Goal: Complete application form: Complete application form

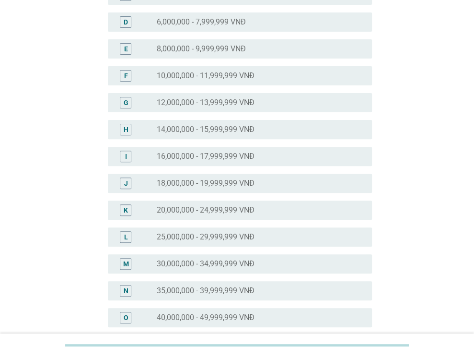
scroll to position [192, 0]
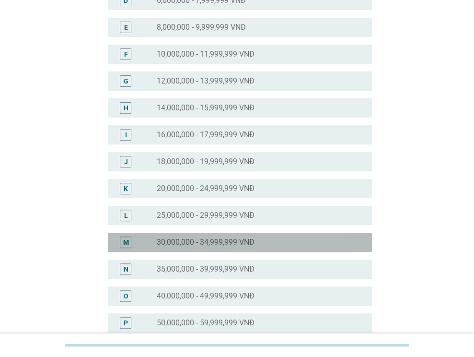
click at [182, 241] on label "30,000,000 - 34,999,999 VNĐ" at bounding box center [206, 242] width 98 height 10
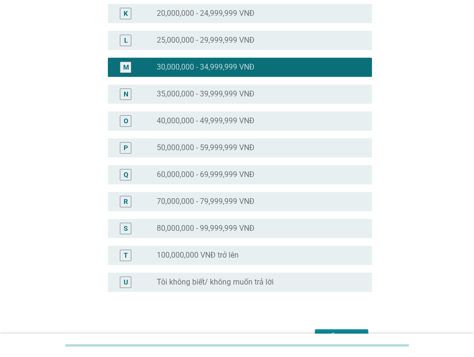
scroll to position [384, 0]
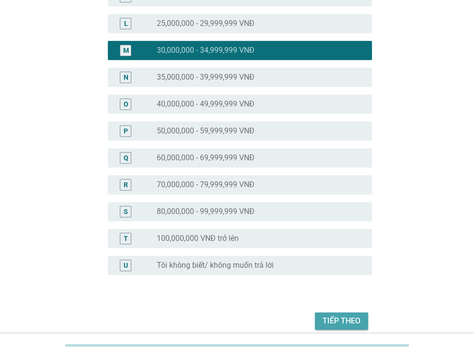
click at [355, 317] on div "Tiếp theo" at bounding box center [342, 321] width 38 height 12
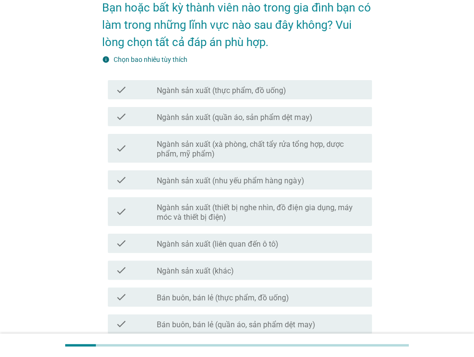
scroll to position [144, 0]
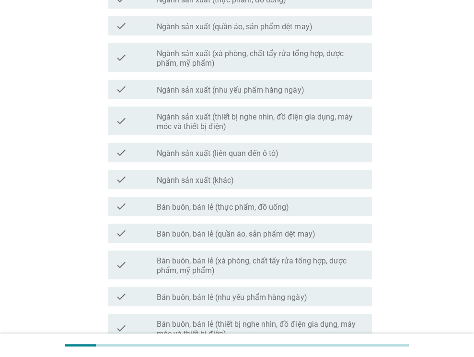
click at [263, 225] on div "check check_box_outline_blank Bán buôn, bán lẻ (quần áo, sản phẩm dệt may)" at bounding box center [240, 233] width 264 height 19
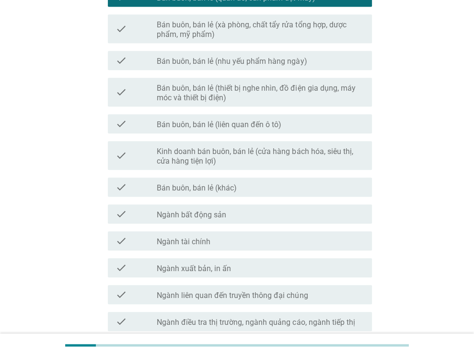
scroll to position [432, 0]
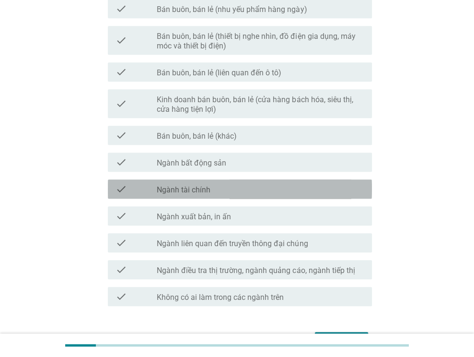
click at [258, 193] on div "check_box_outline_blank Ngành tài chính" at bounding box center [261, 189] width 208 height 12
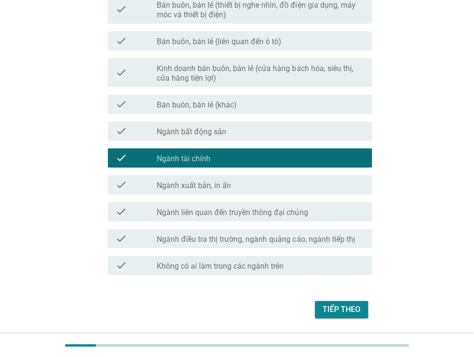
scroll to position [493, 0]
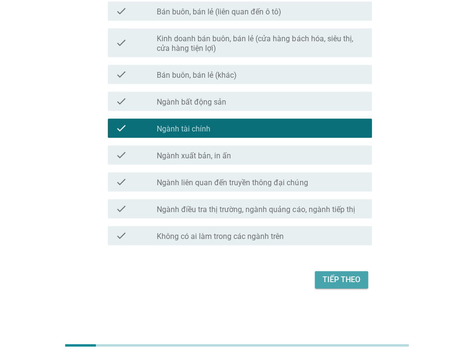
click at [347, 276] on div "Tiếp theo" at bounding box center [342, 280] width 38 height 12
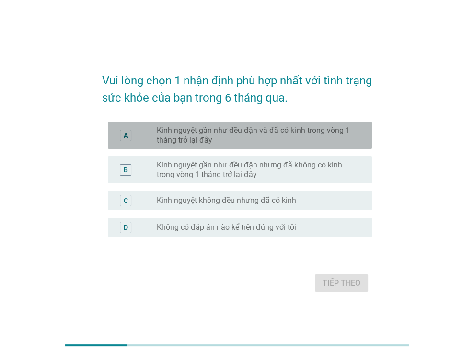
click at [268, 139] on label "Kinh nguyệt gần như đều đặn và đã có kinh trong vòng 1 tháng trở lại đây" at bounding box center [257, 135] width 200 height 19
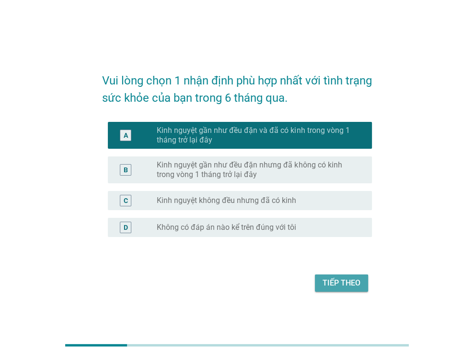
click at [322, 278] on button "Tiếp theo" at bounding box center [341, 282] width 53 height 17
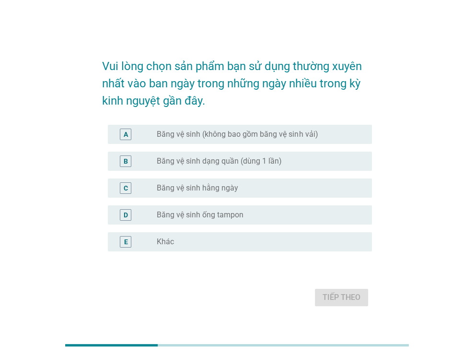
click at [245, 136] on label "Băng vệ sinh (không bao gồm băng vệ sinh vải)" at bounding box center [237, 135] width 161 height 10
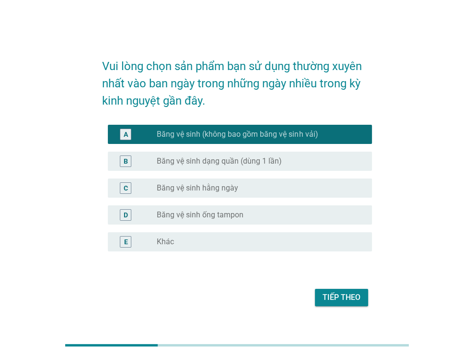
click at [333, 292] on div "Tiếp theo" at bounding box center [342, 298] width 38 height 12
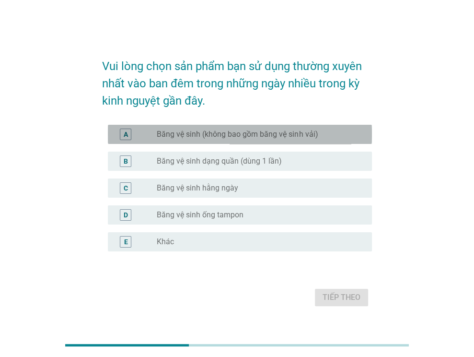
click at [275, 142] on div "A radio_button_unchecked Băng vệ sinh (không bao gồm băng vệ sinh vải)" at bounding box center [240, 134] width 264 height 19
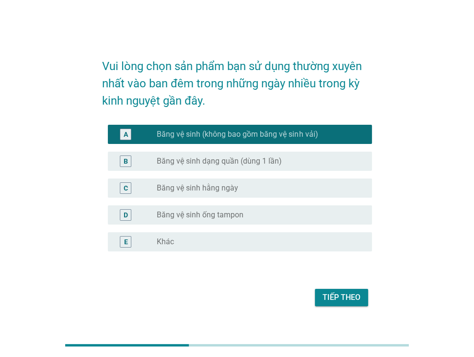
click at [338, 302] on div "Tiếp theo" at bounding box center [342, 298] width 38 height 12
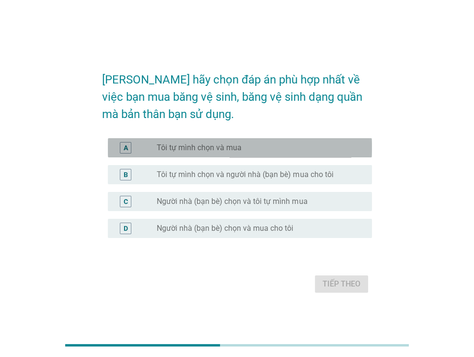
click at [257, 142] on div "radio_button_unchecked Tôi tự mình chọn và mua" at bounding box center [261, 148] width 208 height 12
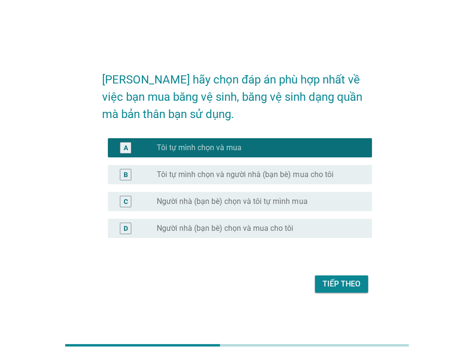
click at [348, 276] on button "Tiếp theo" at bounding box center [341, 283] width 53 height 17
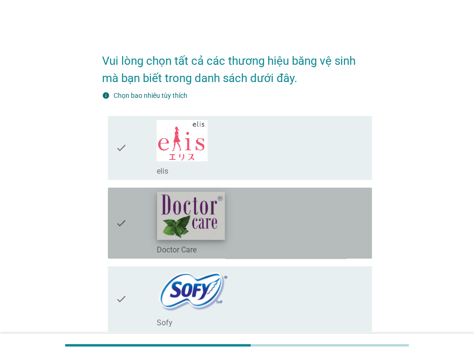
click at [221, 211] on img at bounding box center [191, 215] width 68 height 48
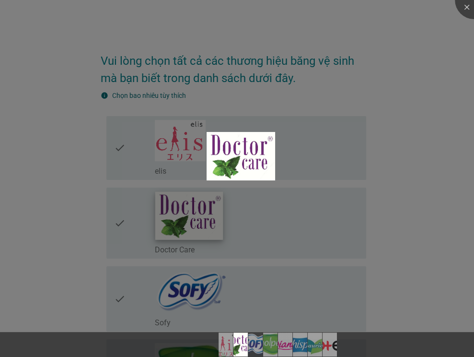
scroll to position [96, 0]
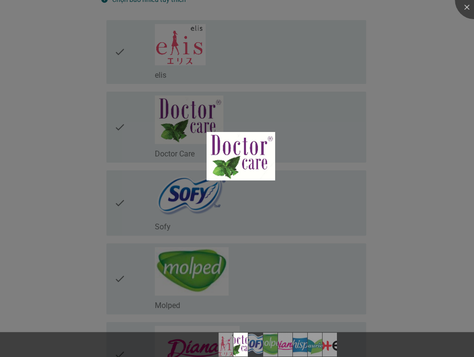
click at [220, 201] on div at bounding box center [237, 178] width 474 height 357
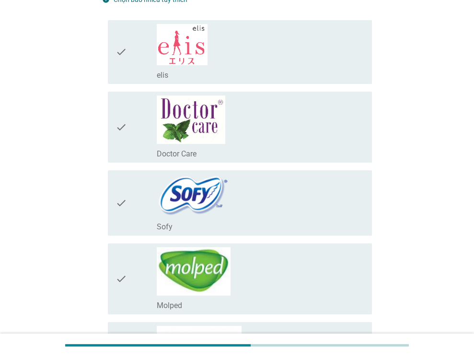
click at [123, 196] on icon "check" at bounding box center [122, 203] width 12 height 58
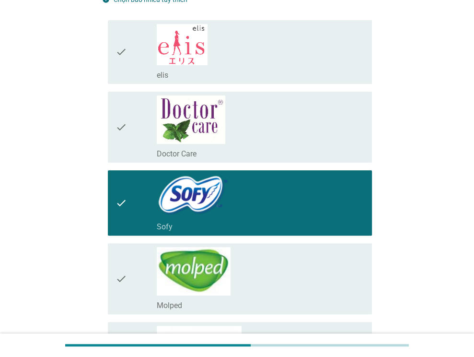
click at [127, 118] on icon "check" at bounding box center [122, 126] width 12 height 63
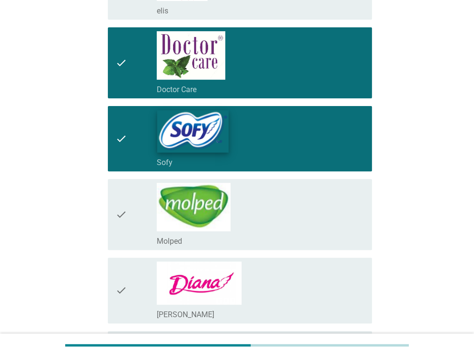
scroll to position [240, 0]
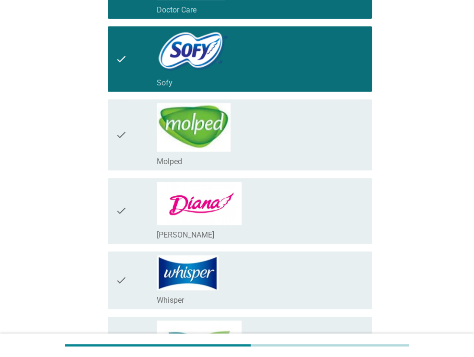
click at [119, 209] on icon "check" at bounding box center [122, 211] width 12 height 58
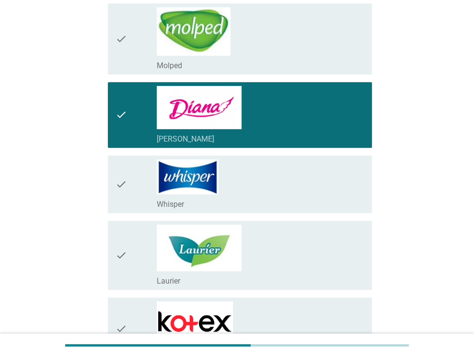
scroll to position [384, 0]
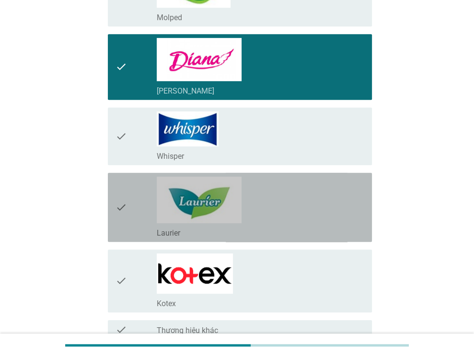
click at [130, 182] on div "check" at bounding box center [137, 207] width 42 height 61
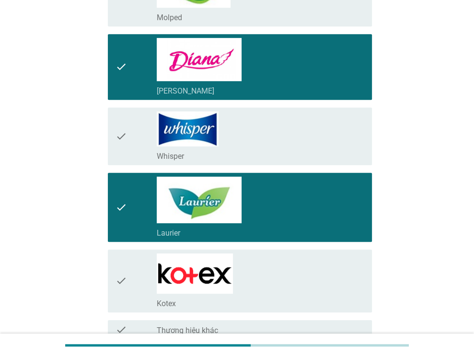
click at [130, 253] on div "check" at bounding box center [137, 280] width 42 height 55
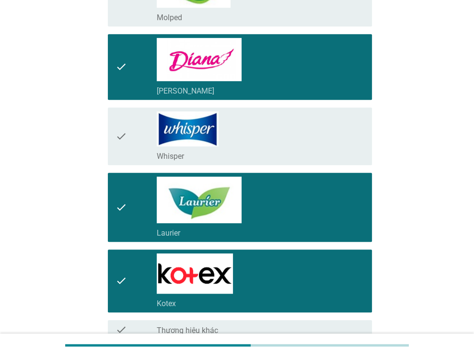
scroll to position [475, 0]
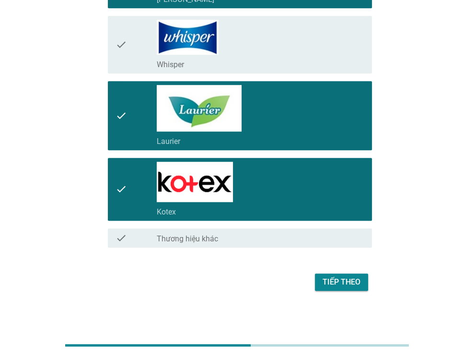
click at [349, 278] on div "Tiếp theo" at bounding box center [342, 282] width 38 height 12
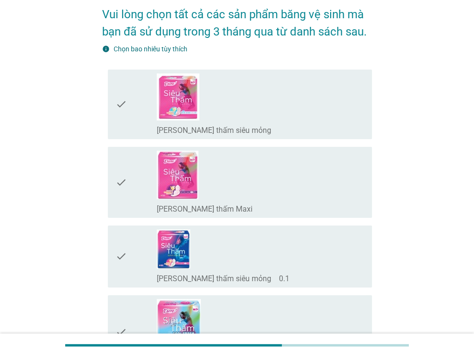
scroll to position [144, 0]
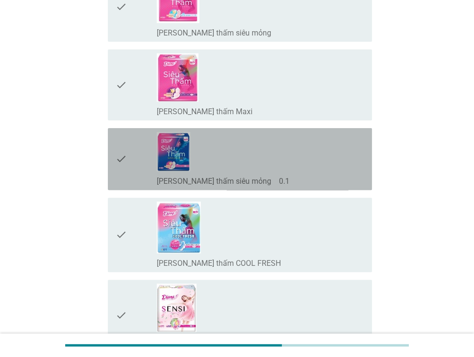
click at [123, 161] on icon "check" at bounding box center [122, 159] width 12 height 54
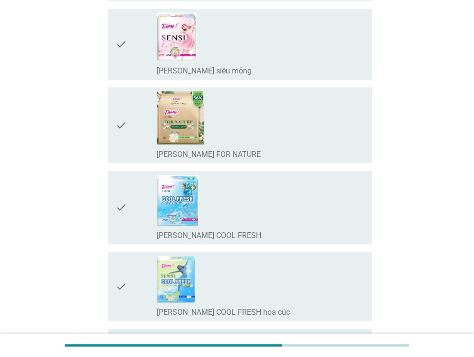
scroll to position [432, 0]
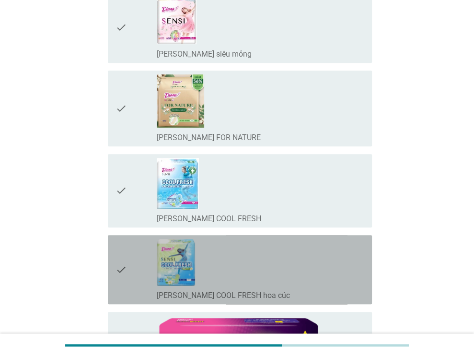
click at [127, 249] on div "check" at bounding box center [137, 269] width 42 height 61
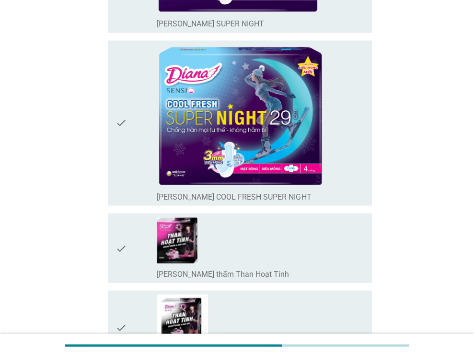
scroll to position [1055, 0]
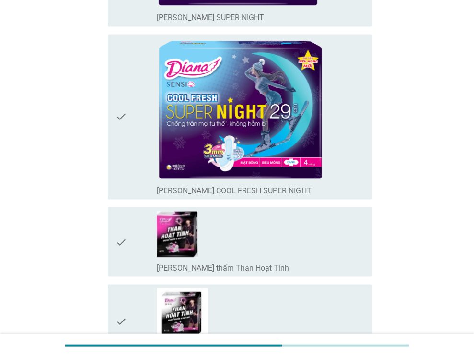
click at [136, 122] on div "check" at bounding box center [137, 117] width 42 height 158
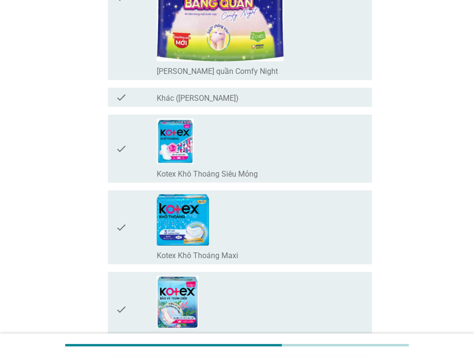
scroll to position [1871, 0]
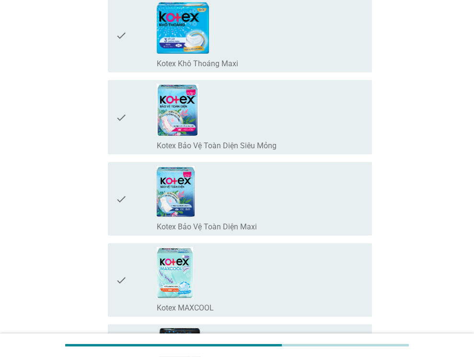
click at [130, 122] on div "check" at bounding box center [137, 117] width 42 height 67
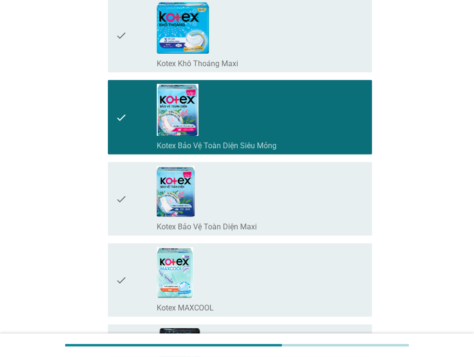
click at [132, 193] on div "check" at bounding box center [137, 199] width 42 height 66
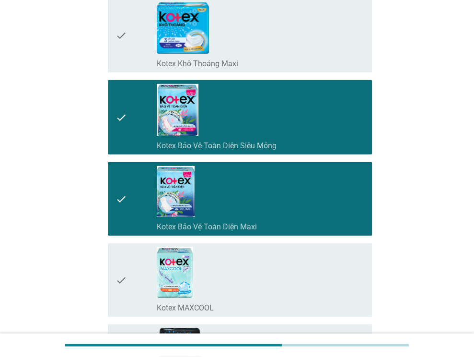
click at [137, 119] on div "check" at bounding box center [137, 117] width 42 height 67
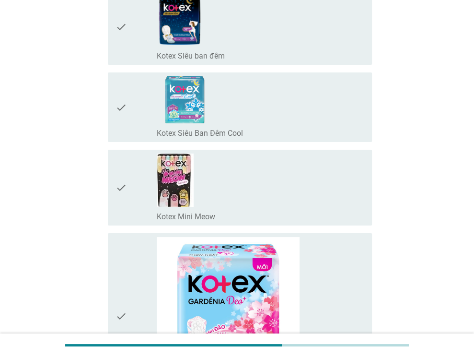
scroll to position [2351, 0]
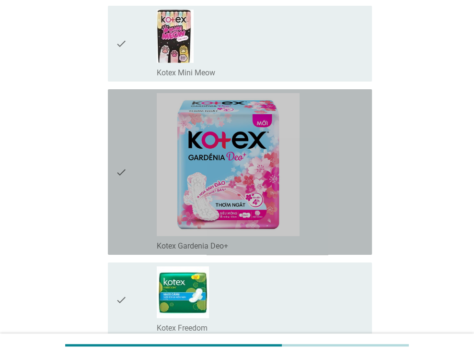
click at [129, 136] on div "check" at bounding box center [137, 172] width 42 height 158
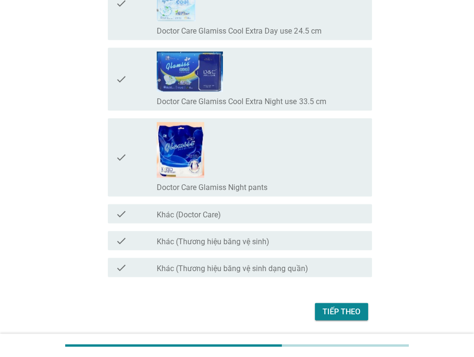
scroll to position [8107, 0]
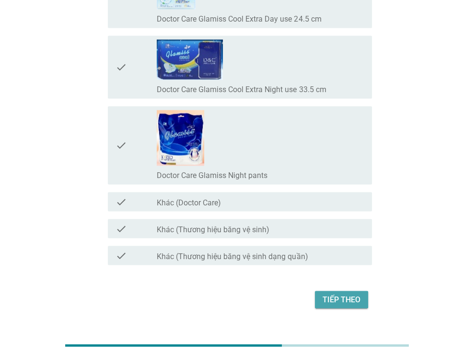
click at [343, 294] on div "Tiếp theo" at bounding box center [342, 300] width 38 height 12
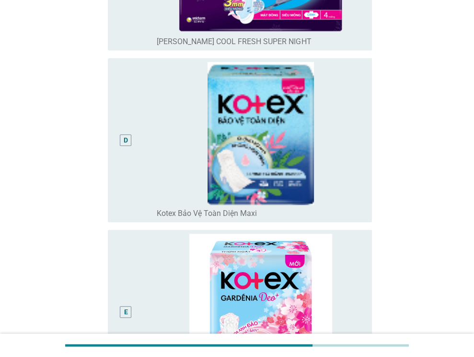
scroll to position [672, 0]
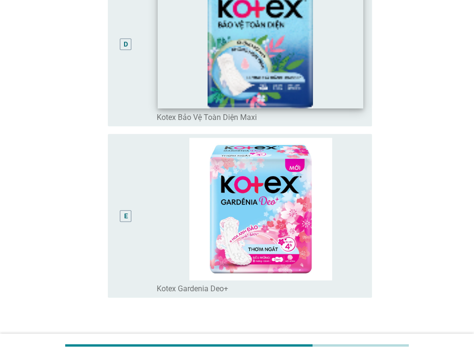
click at [166, 72] on img at bounding box center [260, 38] width 205 height 142
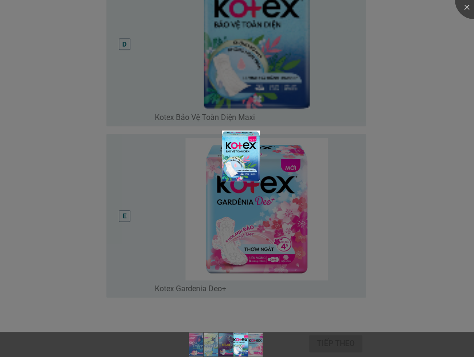
click at [123, 55] on div at bounding box center [237, 178] width 474 height 357
click at [139, 67] on div at bounding box center [237, 178] width 474 height 357
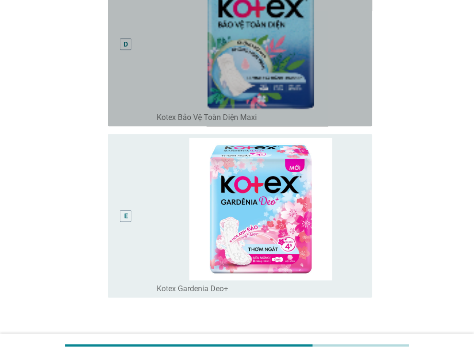
click at [146, 90] on div "D" at bounding box center [137, 44] width 42 height 156
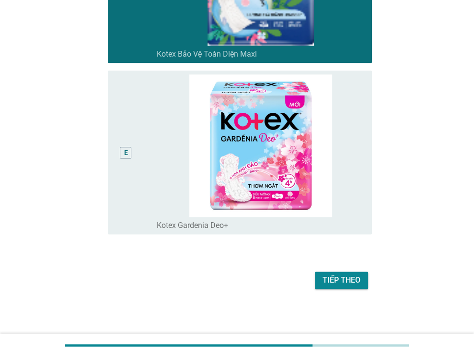
scroll to position [736, 0]
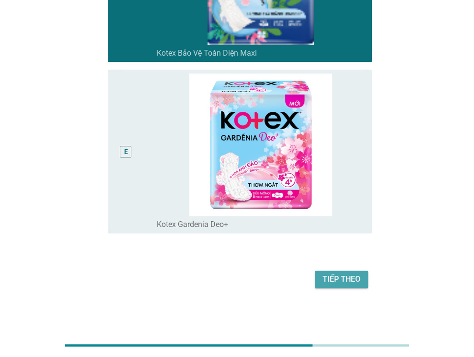
click at [346, 277] on div "Tiếp theo" at bounding box center [342, 279] width 38 height 12
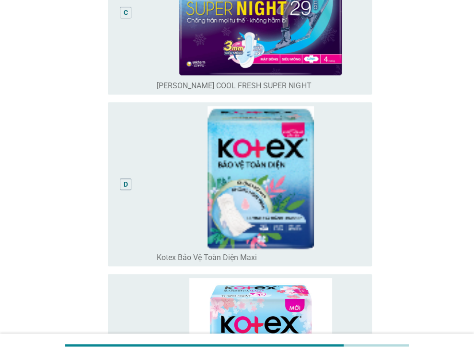
scroll to position [672, 0]
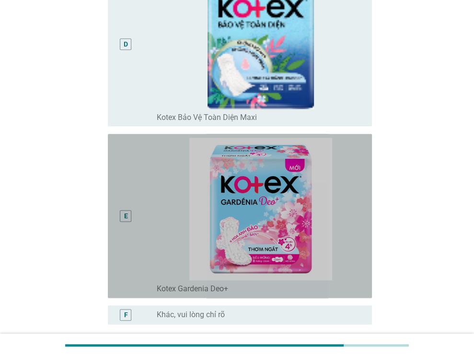
click at [139, 177] on div "E" at bounding box center [137, 216] width 42 height 156
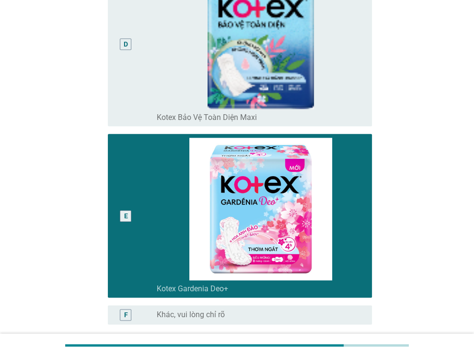
scroll to position [763, 0]
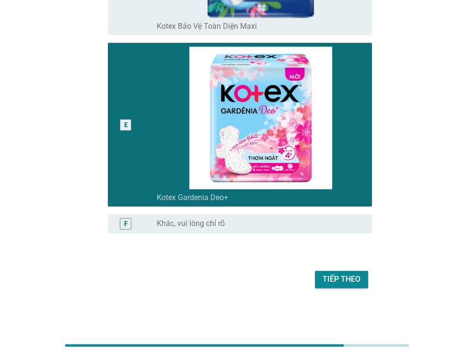
click at [346, 288] on div "Tiếp theo" at bounding box center [237, 279] width 270 height 23
click at [346, 280] on div "Tiếp theo" at bounding box center [342, 279] width 38 height 12
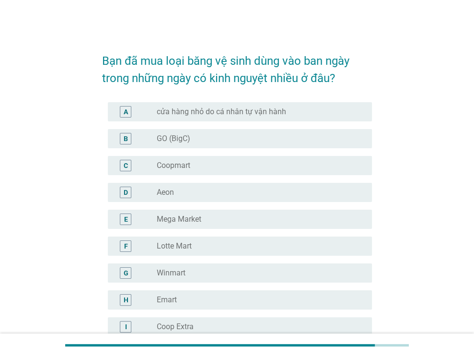
click at [165, 189] on label "Aeon" at bounding box center [165, 193] width 17 height 10
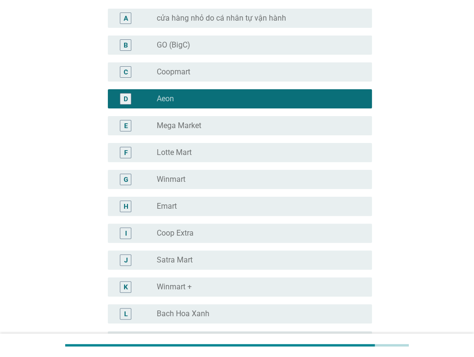
scroll to position [96, 0]
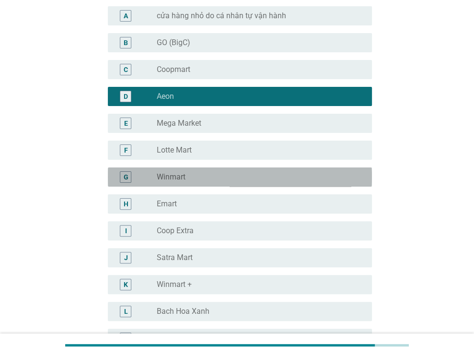
click at [165, 176] on label "Winmart" at bounding box center [171, 177] width 29 height 10
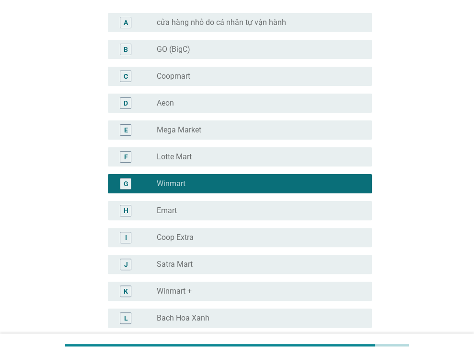
scroll to position [48, 0]
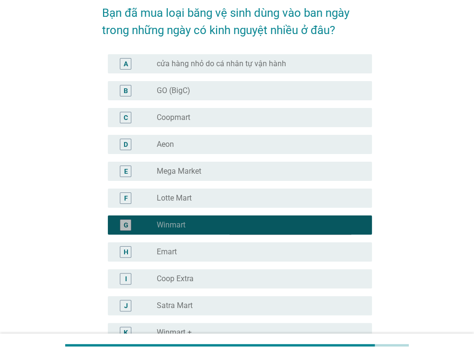
click at [123, 222] on div "G" at bounding box center [126, 225] width 12 height 12
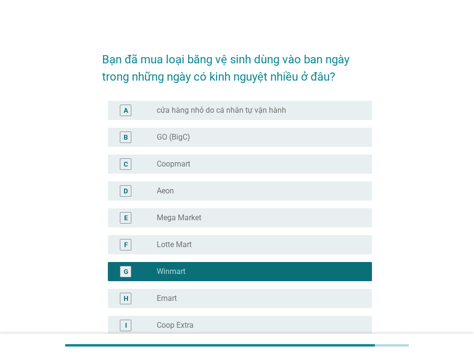
scroll to position [0, 0]
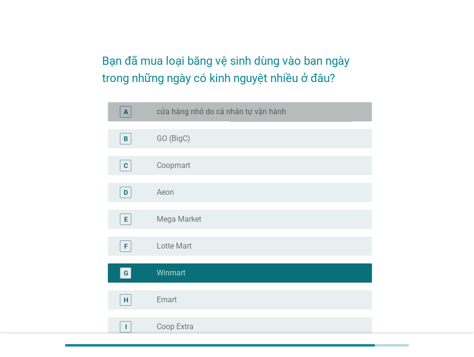
click at [150, 107] on div "A" at bounding box center [137, 112] width 42 height 12
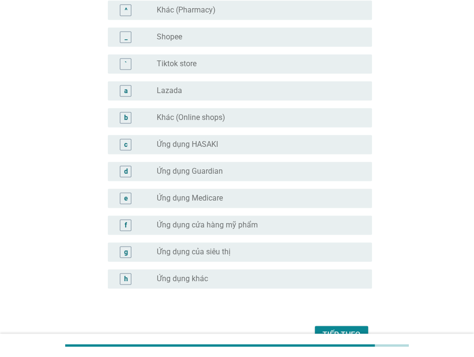
scroll to position [935, 0]
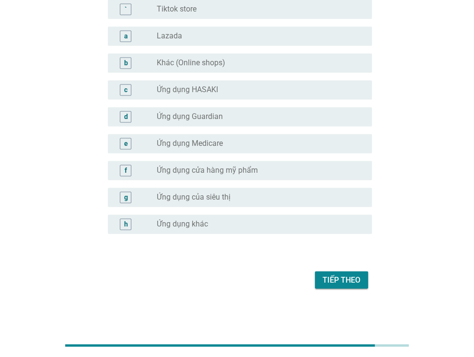
drag, startPoint x: 351, startPoint y: 276, endPoint x: 345, endPoint y: 256, distance: 20.5
click at [351, 274] on div "Tiếp theo" at bounding box center [342, 280] width 38 height 12
